Goal: Check status: Check status

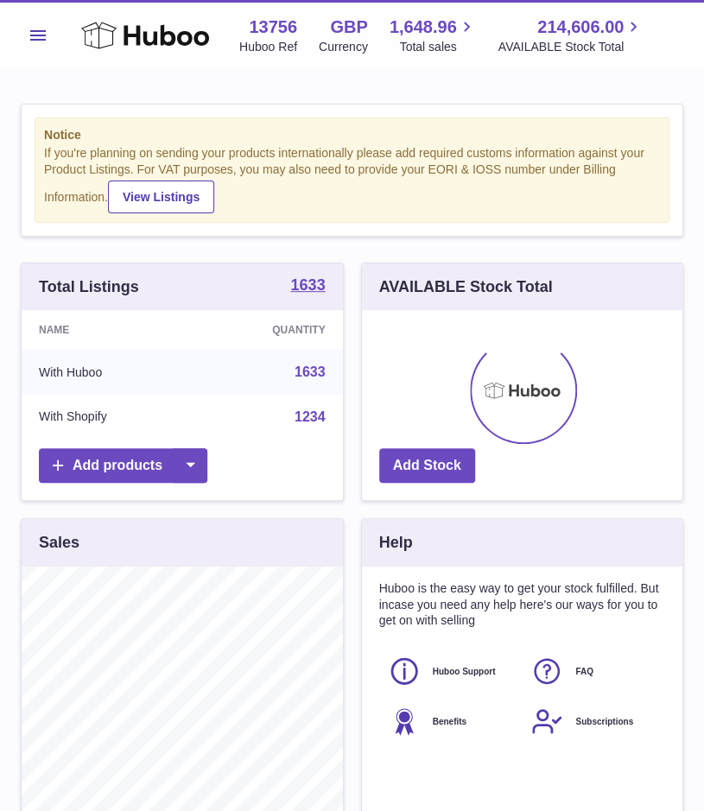
scroll to position [270, 321]
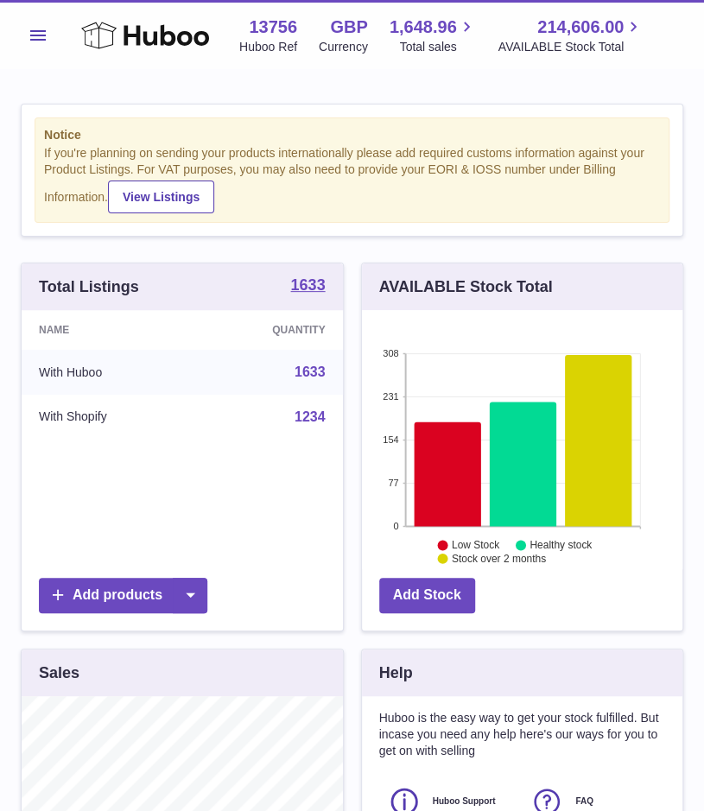
click at [29, 46] on button "Menu" at bounding box center [38, 35] width 35 height 35
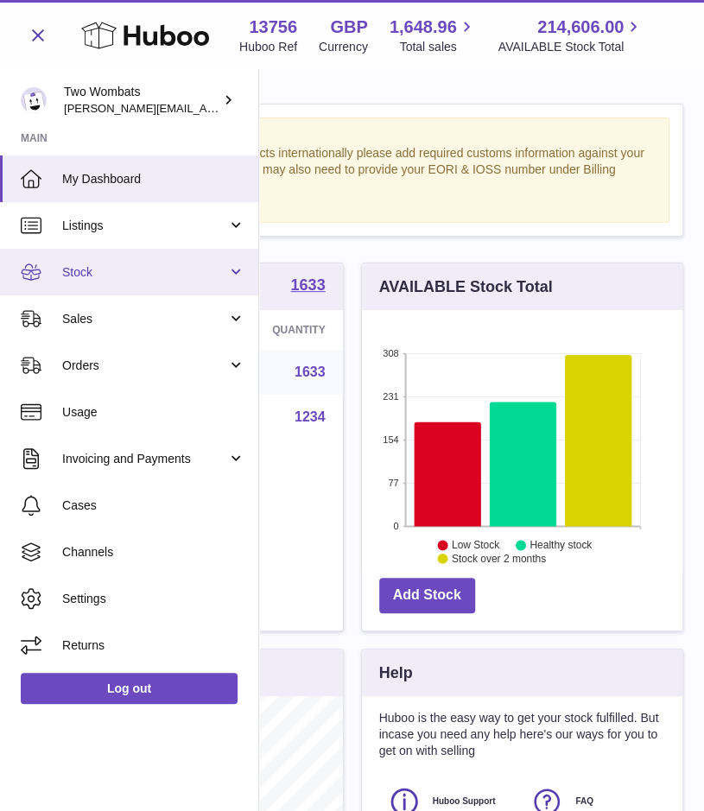
click at [232, 270] on link "Stock" at bounding box center [129, 272] width 258 height 47
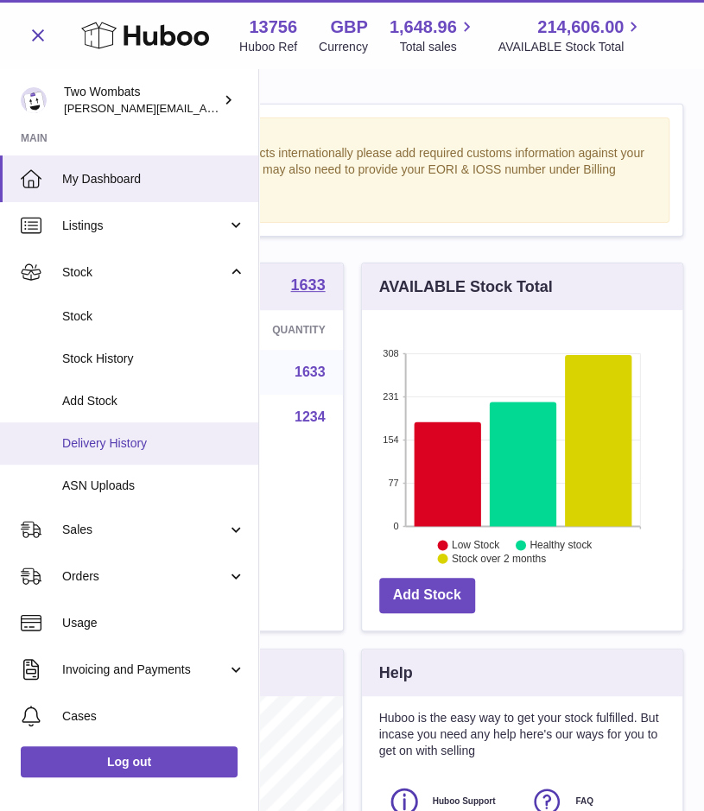
click at [149, 453] on link "Delivery History" at bounding box center [129, 443] width 258 height 42
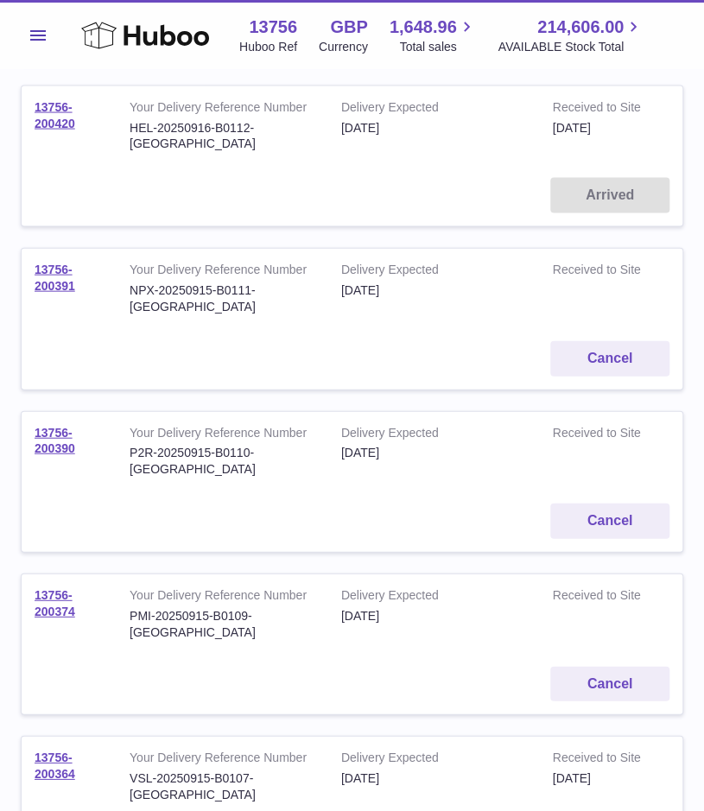
scroll to position [1182, 0]
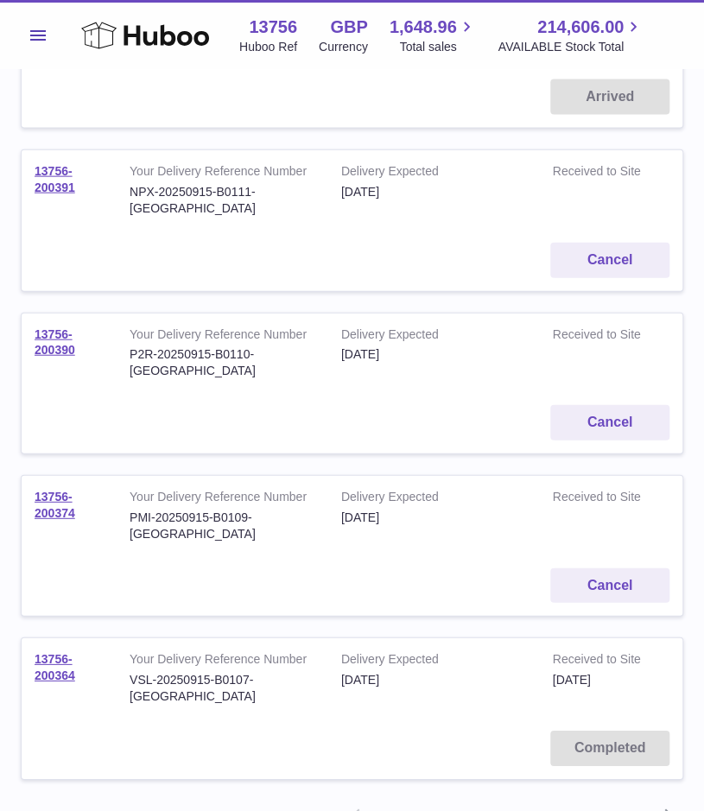
click at [418, 801] on link "2" at bounding box center [418, 816] width 31 height 31
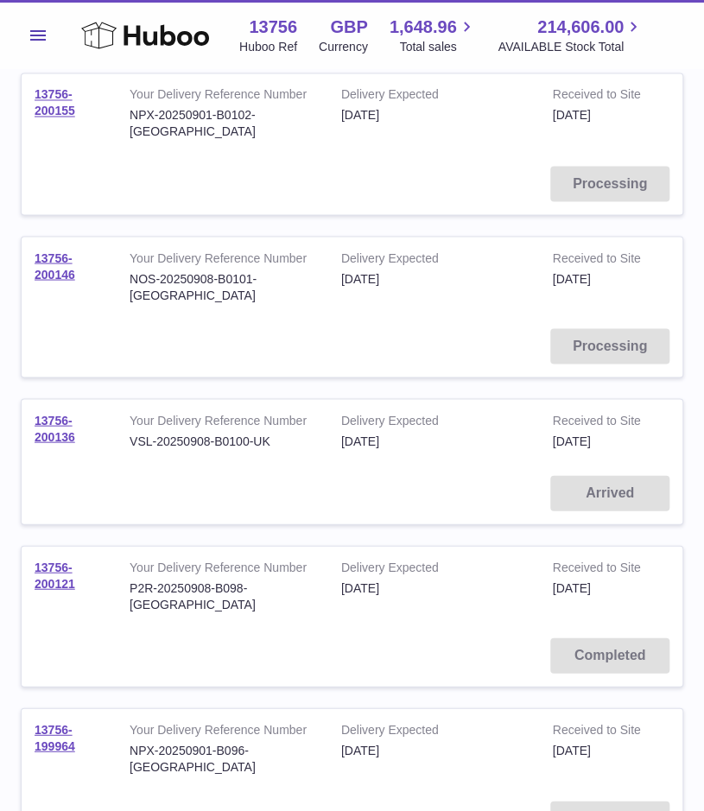
scroll to position [922, 0]
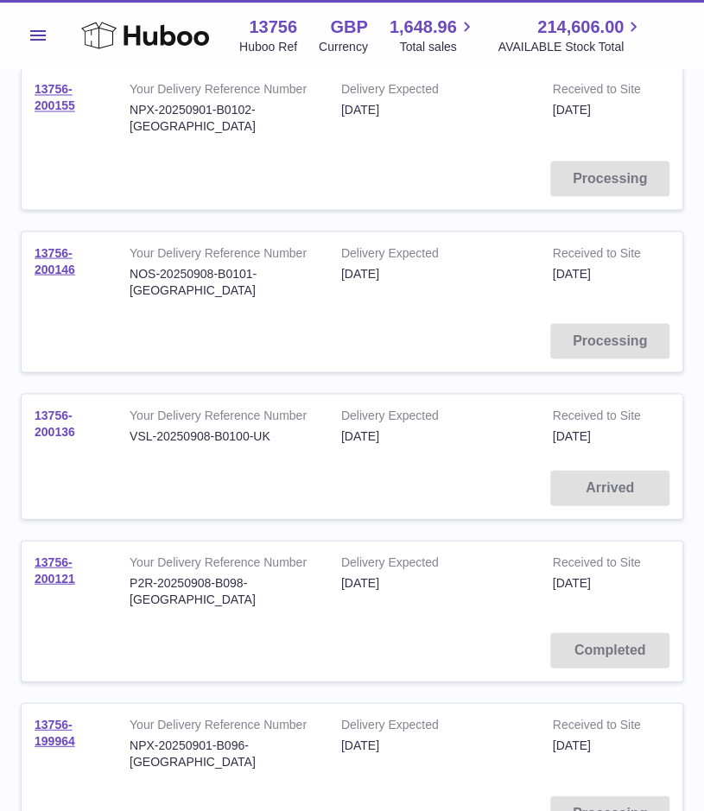
click at [67, 408] on link "13756-200136" at bounding box center [55, 423] width 41 height 30
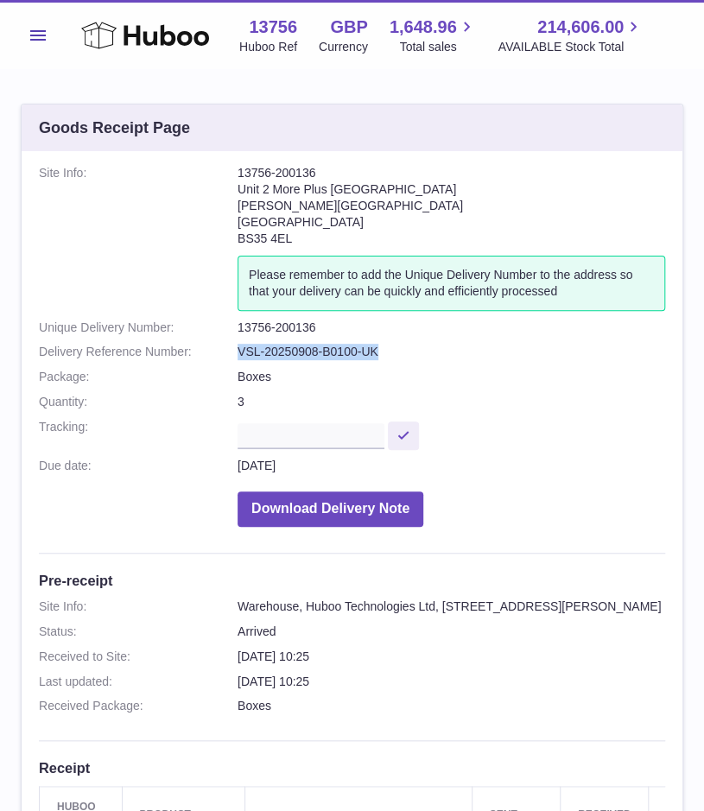
drag, startPoint x: 378, startPoint y: 349, endPoint x: 225, endPoint y: 347, distance: 153.8
click at [225, 347] on dl "Site Info: 13756-200136 Unit 2 More [GEOGRAPHIC_DATA][STREET_ADDRESS][PERSON_NA…" at bounding box center [352, 350] width 626 height 370
copy dl "VSL-20250908-B0100-UK"
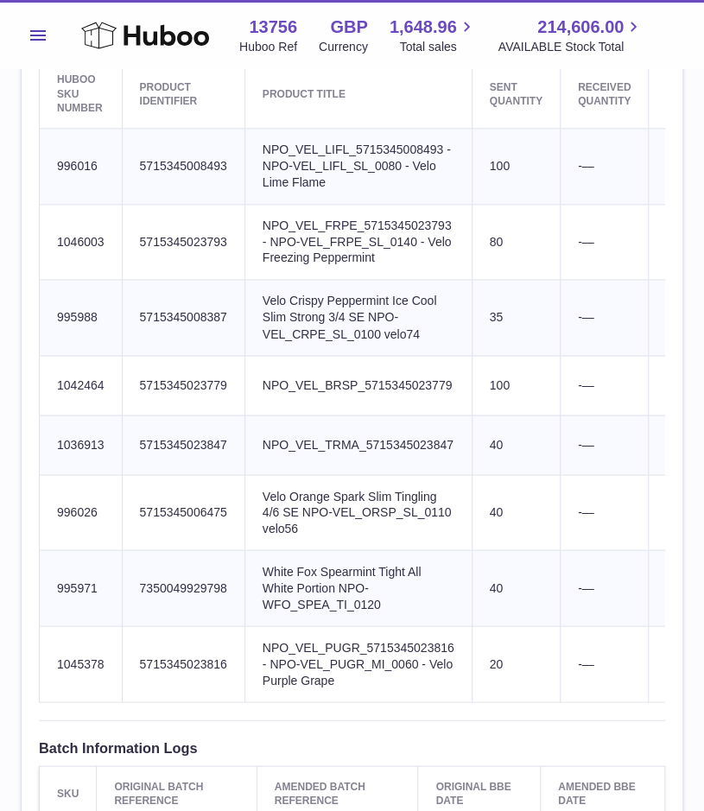
scroll to position [722, 0]
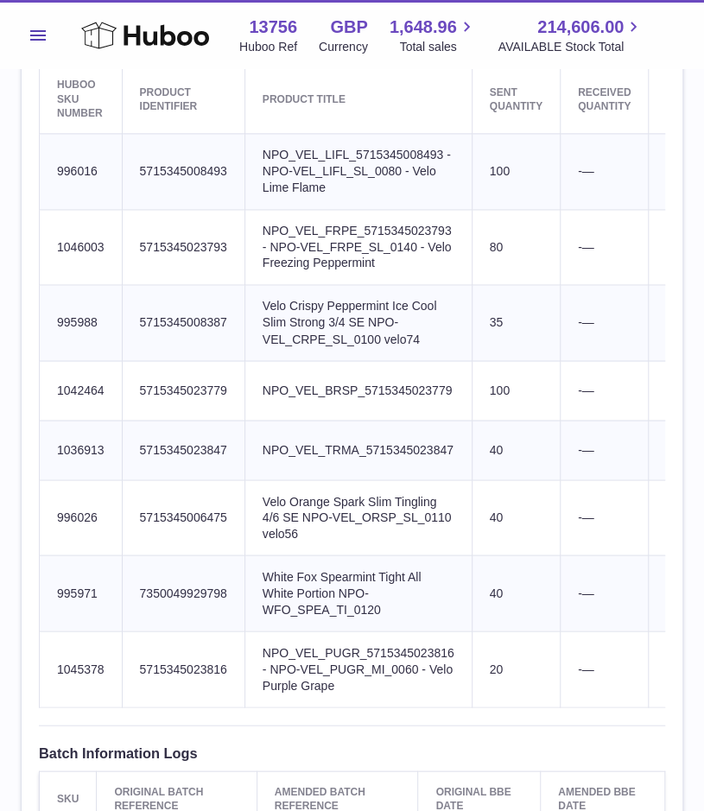
click at [40, 39] on span "Menu" at bounding box center [38, 35] width 16 height 10
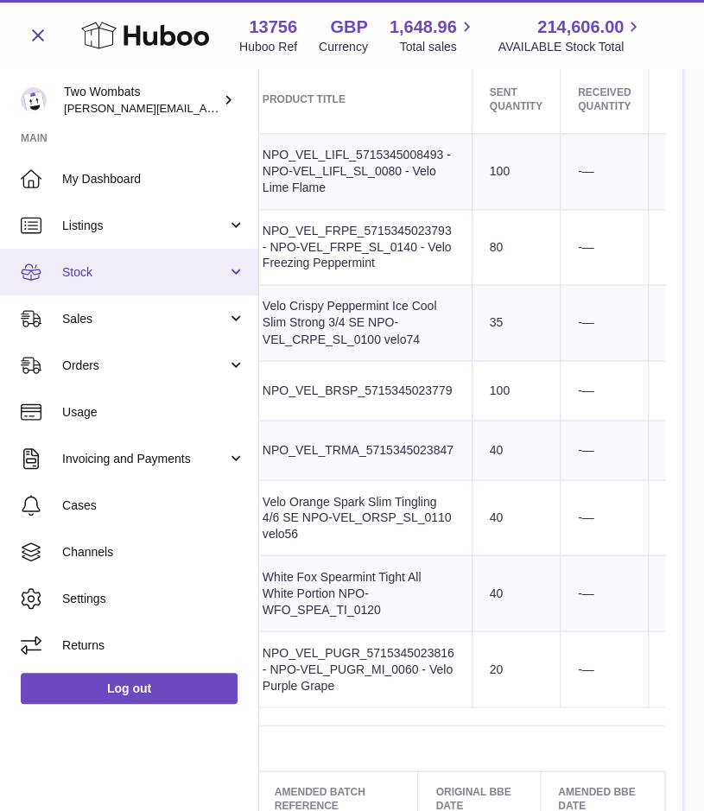
click at [105, 277] on span "Stock" at bounding box center [144, 272] width 165 height 16
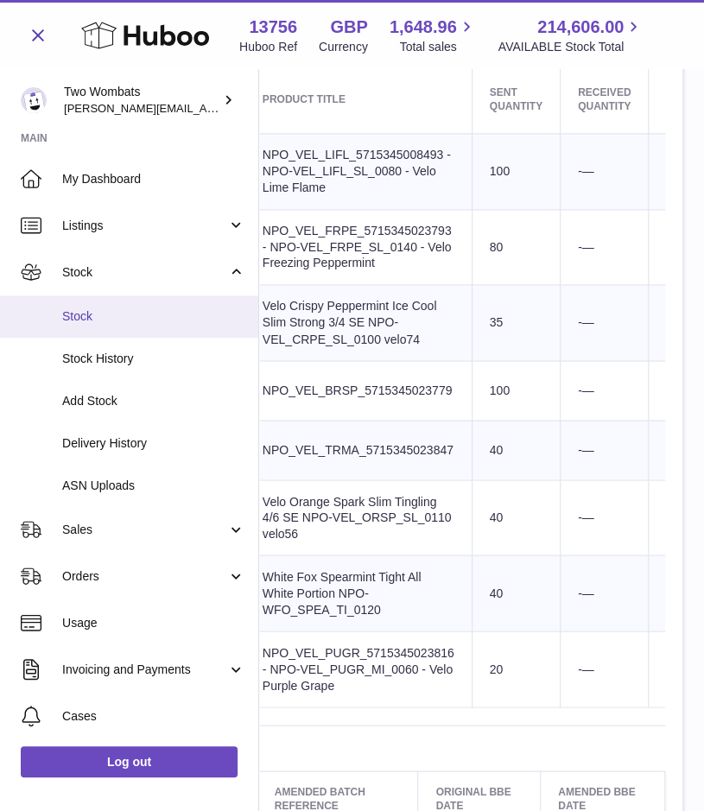
click at [113, 312] on span "Stock" at bounding box center [153, 316] width 183 height 16
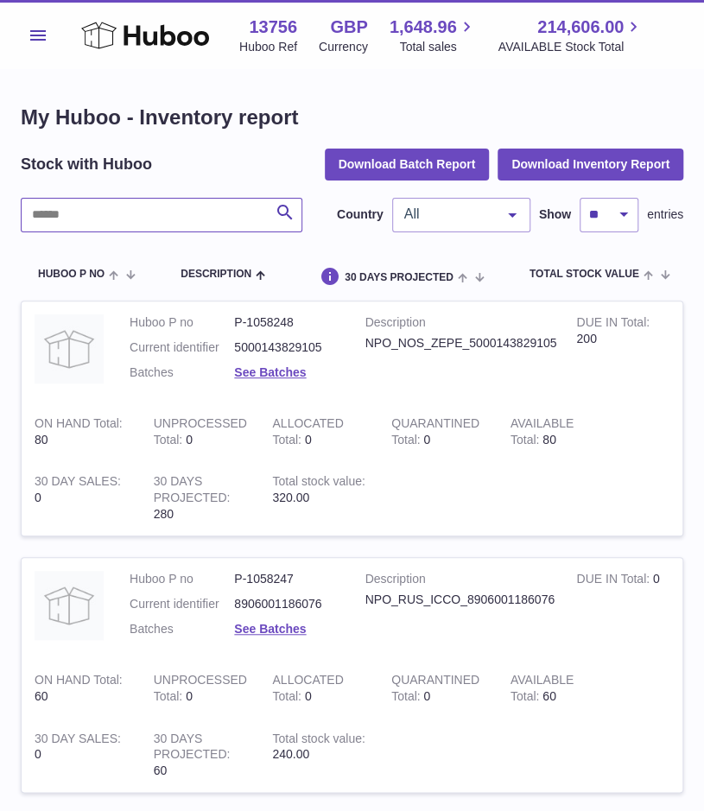
click at [166, 219] on input "text" at bounding box center [162, 215] width 282 height 35
paste input "*******"
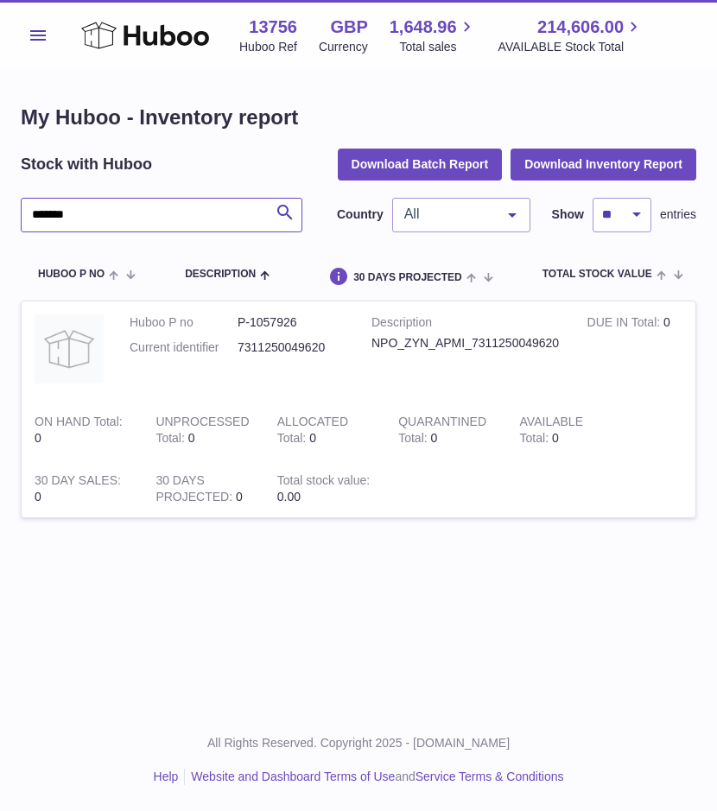
drag, startPoint x: 131, startPoint y: 205, endPoint x: -2, endPoint y: 206, distance: 133.0
click at [0, 206] on html ".st0{fill:#141414;}" at bounding box center [358, 405] width 717 height 811
paste input "text"
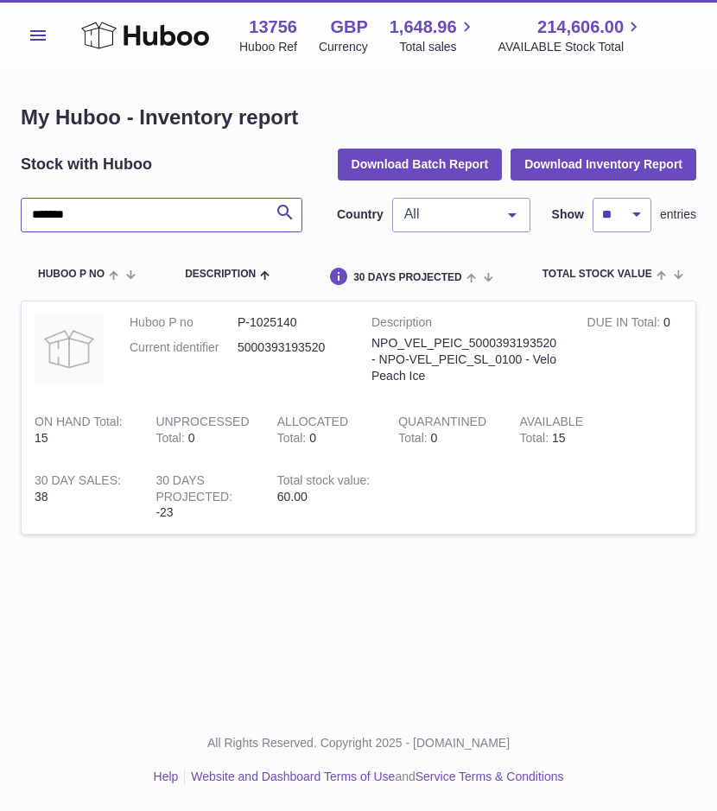
drag, startPoint x: 142, startPoint y: 225, endPoint x: -2, endPoint y: 212, distance: 144.1
click at [0, 212] on html ".st0{fill:#141414;}" at bounding box center [358, 405] width 717 height 811
paste input "text"
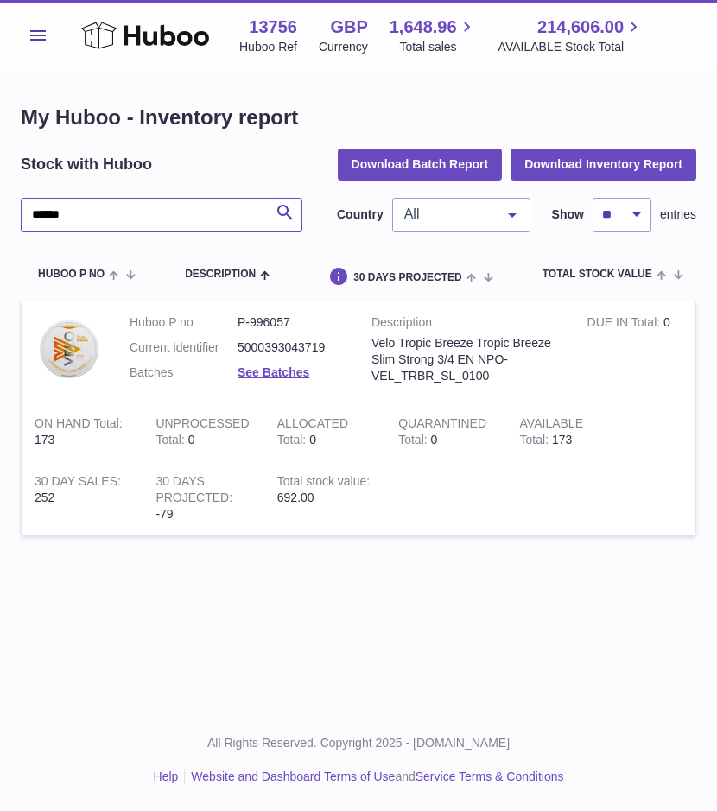
drag, startPoint x: 135, startPoint y: 220, endPoint x: -2, endPoint y: 211, distance: 136.8
click at [0, 211] on html ".st0{fill:#141414;}" at bounding box center [358, 405] width 717 height 811
paste input "*"
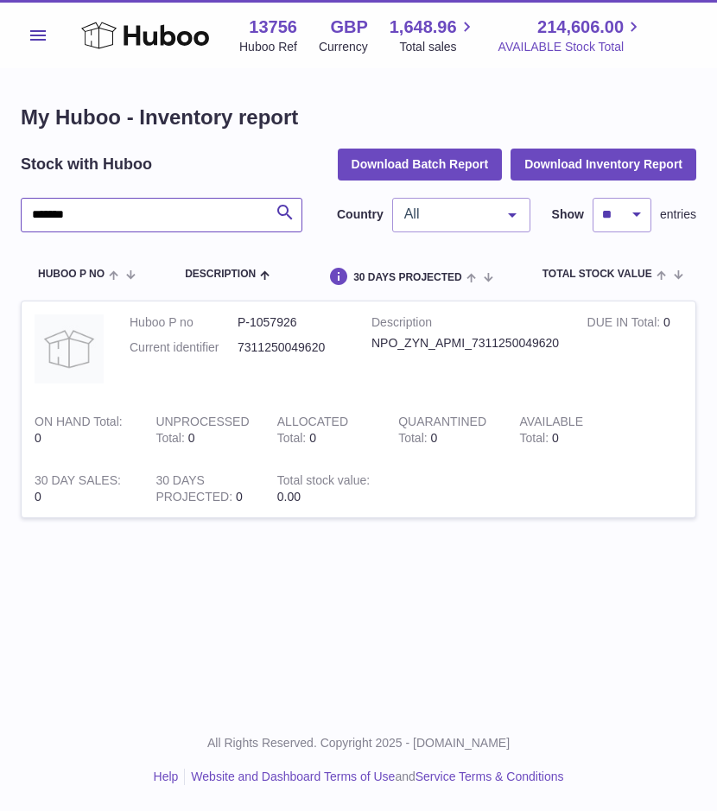
type input "*******"
